Goal: Obtain resource: Download file/media

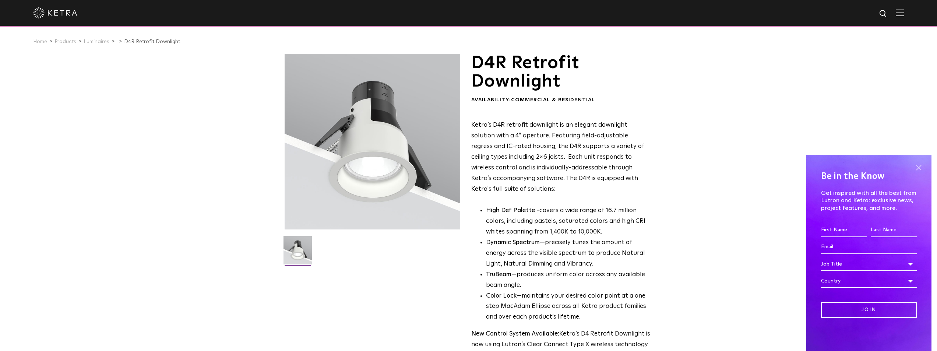
click at [918, 167] on span at bounding box center [919, 167] width 11 height 11
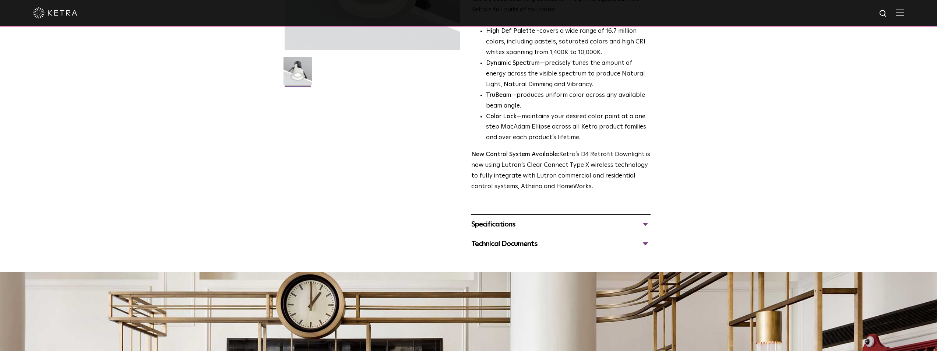
scroll to position [184, 0]
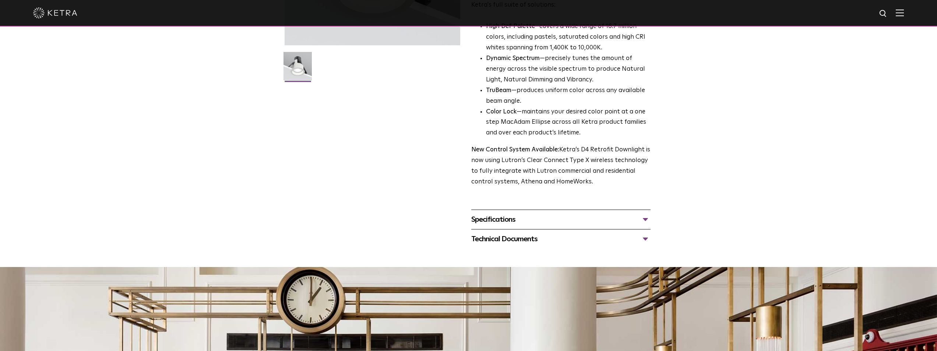
click at [647, 220] on div "Specifications" at bounding box center [560, 220] width 179 height 12
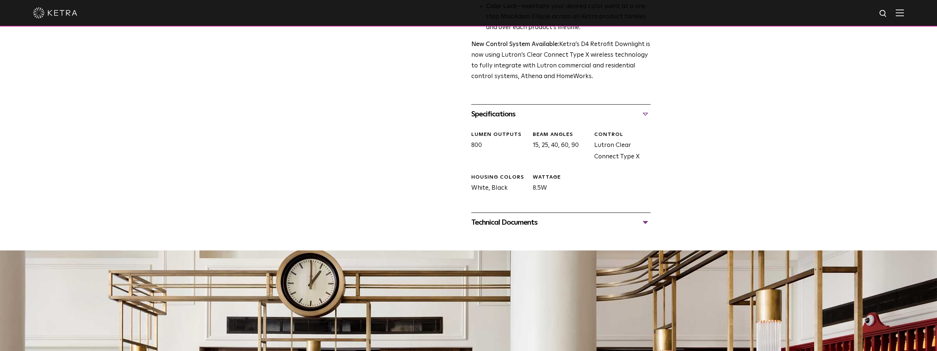
scroll to position [295, 0]
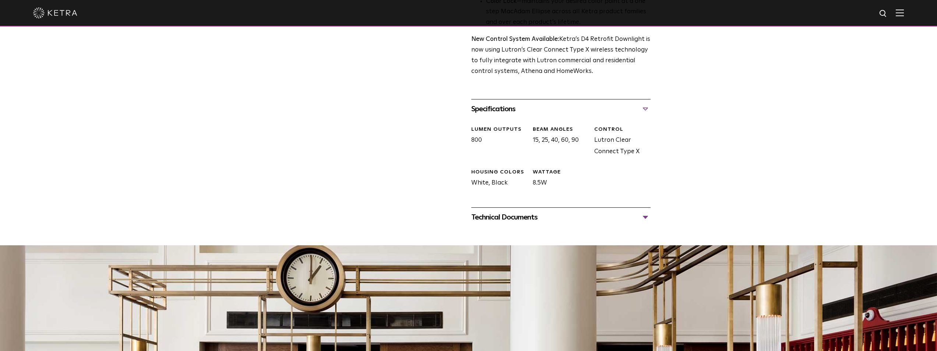
click at [647, 218] on div "Technical Documents" at bounding box center [560, 217] width 179 height 12
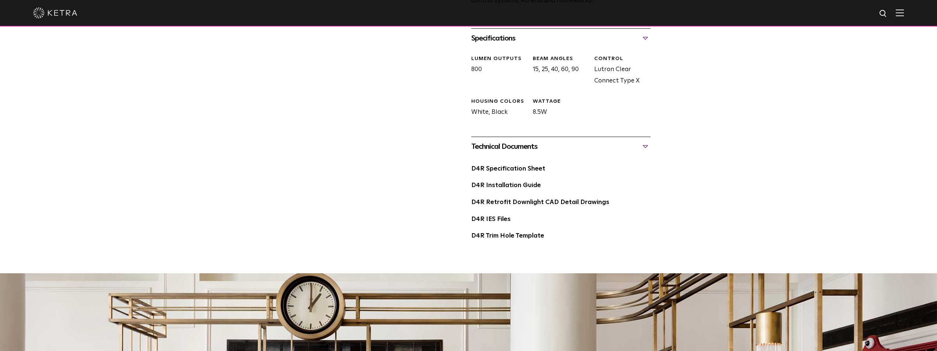
scroll to position [368, 0]
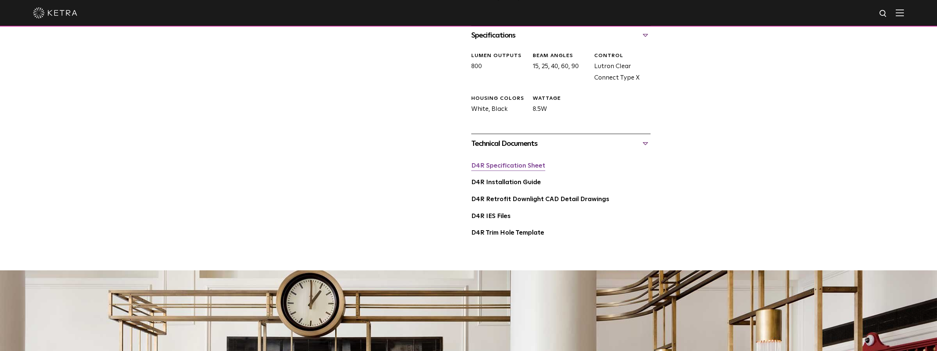
click at [504, 167] on link "D4R Specification Sheet" at bounding box center [508, 166] width 74 height 6
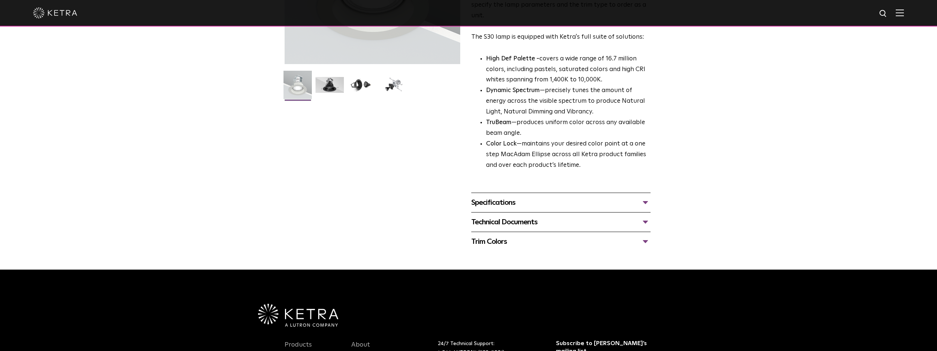
scroll to position [184, 0]
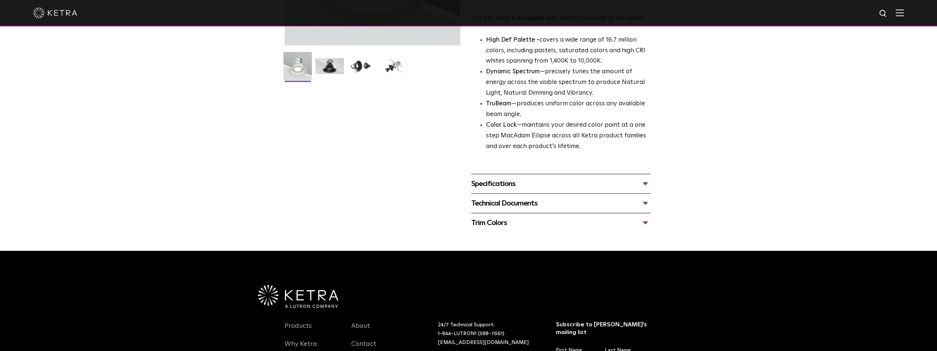
click at [549, 205] on div "Technical Documents" at bounding box center [560, 203] width 179 height 12
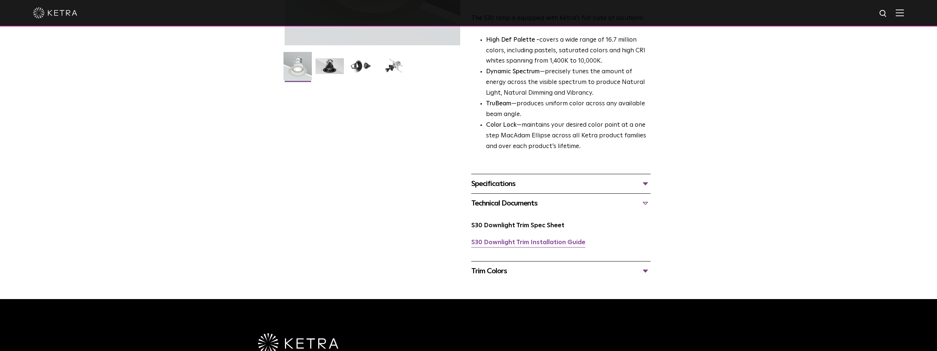
click at [514, 242] on link "S30 Downlight Trim Installation Guide" at bounding box center [528, 242] width 114 height 6
click at [515, 205] on div "Technical Documents" at bounding box center [560, 203] width 179 height 12
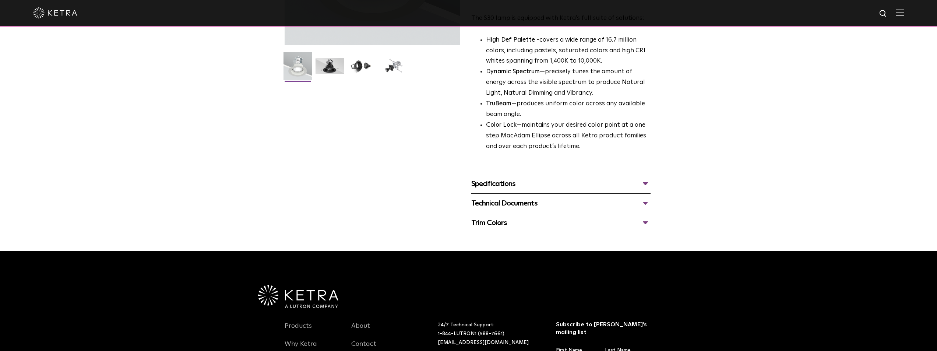
click at [525, 185] on div "Specifications" at bounding box center [560, 184] width 179 height 12
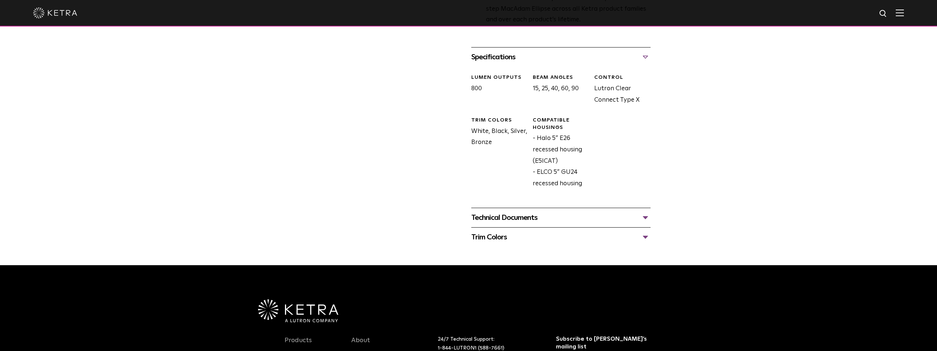
scroll to position [332, 0]
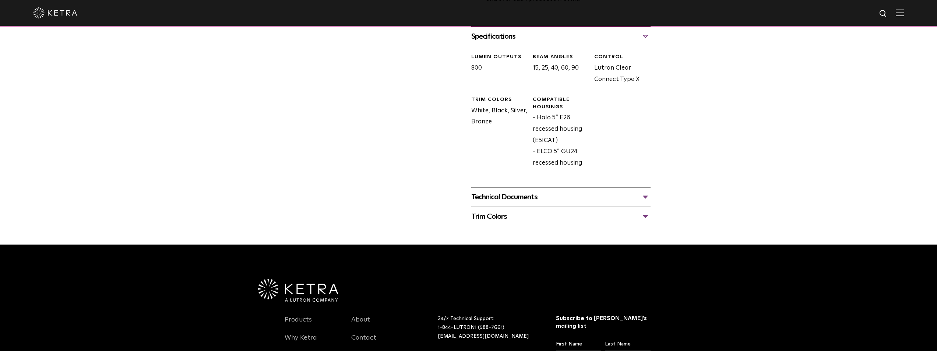
click at [644, 196] on div "Technical Documents" at bounding box center [560, 197] width 179 height 12
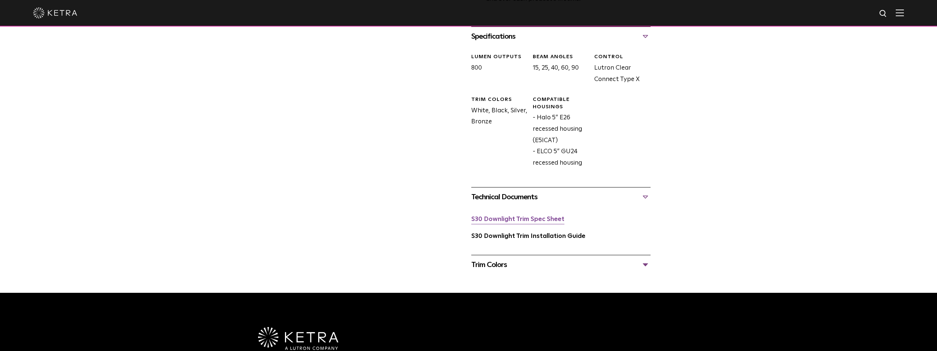
click at [506, 219] on link "S30 Downlight Trim Spec Sheet" at bounding box center [517, 219] width 93 height 6
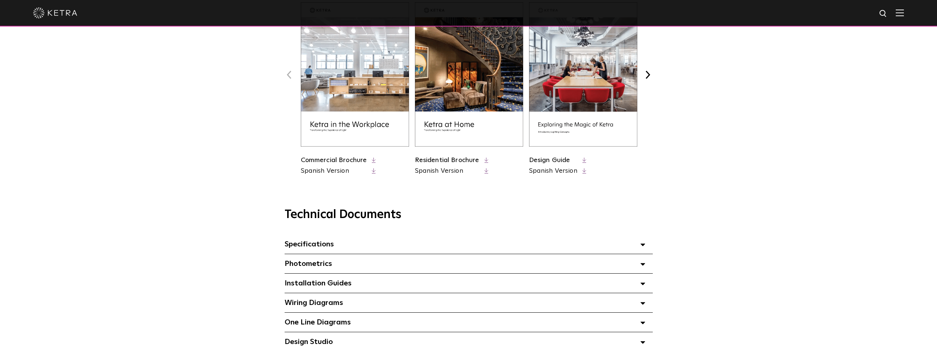
scroll to position [405, 0]
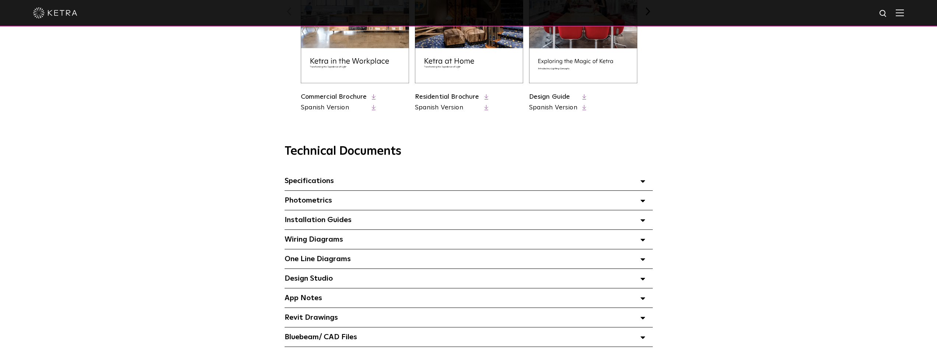
click at [645, 183] on icon at bounding box center [643, 181] width 5 height 3
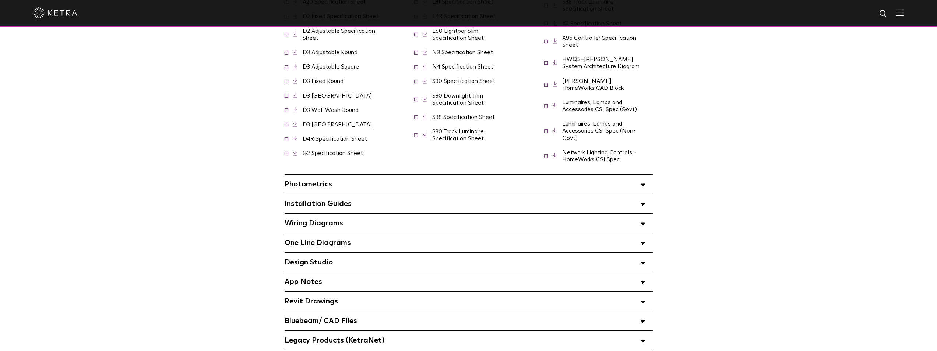
scroll to position [626, 0]
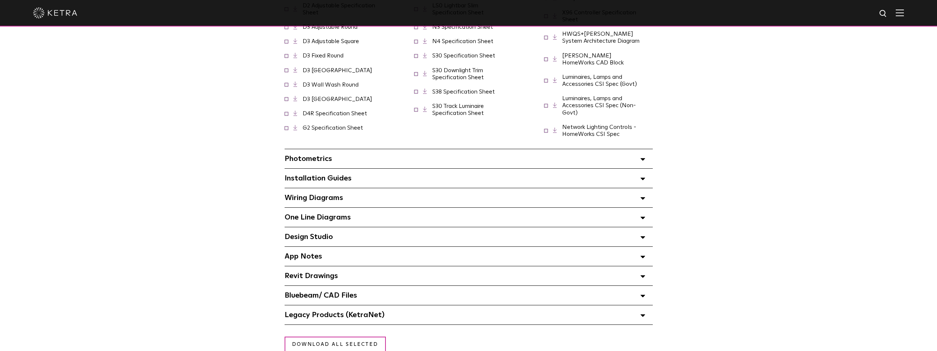
click at [638, 157] on div "Photometrics Select checkboxes to use the bulk download option below" at bounding box center [469, 158] width 368 height 19
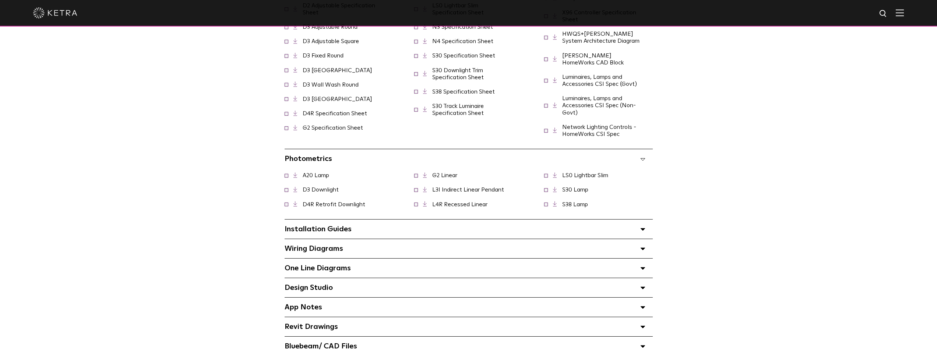
click at [560, 187] on link at bounding box center [558, 190] width 11 height 6
click at [752, 151] on div "Technical Documents Specifications Select checkboxes to use the bulk download o…" at bounding box center [468, 140] width 937 height 471
click at [643, 248] on icon at bounding box center [643, 249] width 5 height 3
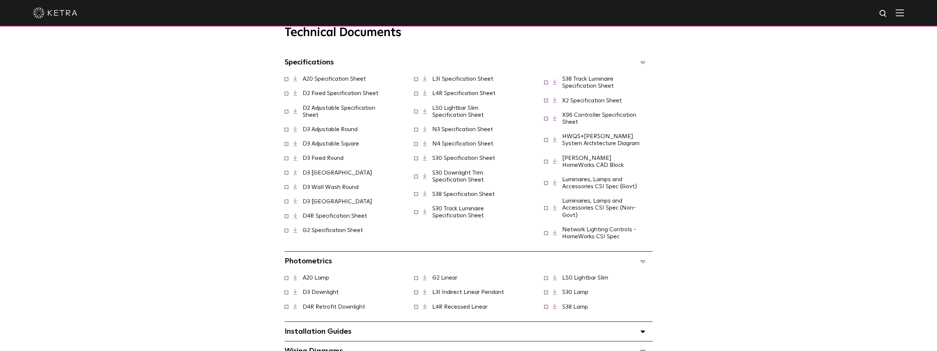
scroll to position [516, 0]
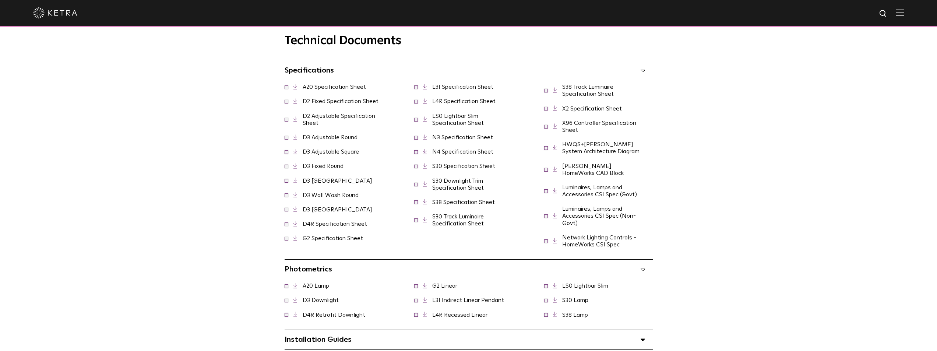
click at [459, 169] on link "S30 Specification Sheet" at bounding box center [463, 166] width 63 height 6
